Goal: Information Seeking & Learning: Learn about a topic

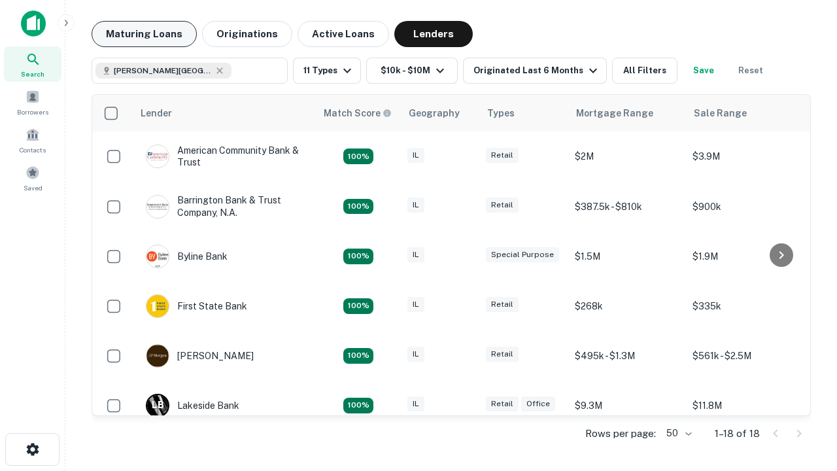
click at [144, 34] on button "Maturing Loans" at bounding box center [144, 34] width 105 height 26
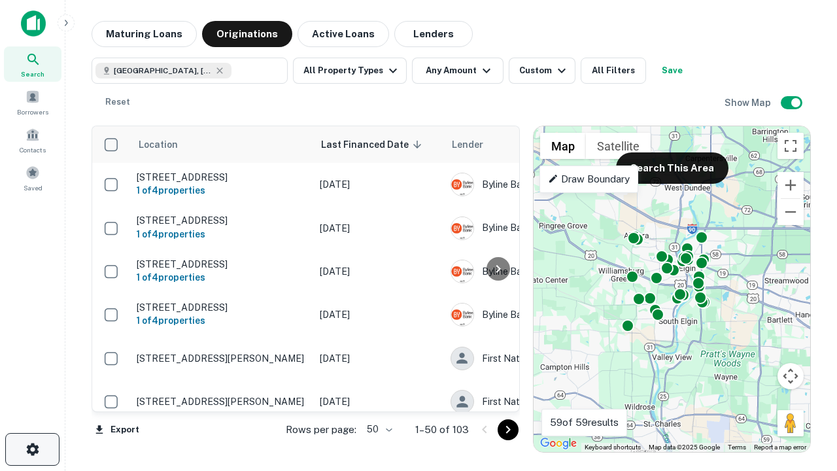
click at [32, 449] on icon "button" at bounding box center [33, 449] width 16 height 16
